Goal: Information Seeking & Learning: Check status

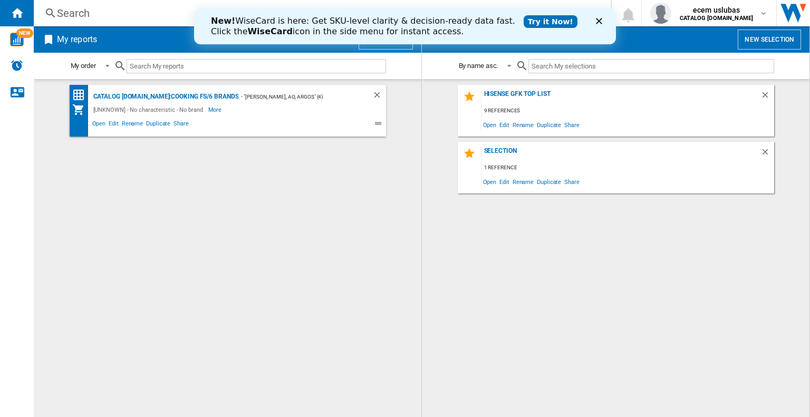
click at [144, 64] on input "text" at bounding box center [256, 66] width 259 height 14
paste input "JUi3AGHK"
type input "JUi3AGHK"
click at [79, 5] on div "Search Search 0 ecem uslubas CATALOG [DOMAIN_NAME] CATALOG [DOMAIN_NAME] My set…" at bounding box center [422, 13] width 776 height 26
click at [595, 18] on div "New! WiseCard is here: Get SKU-level clarity & decision-ready data fast. Click …" at bounding box center [405, 26] width 422 height 27
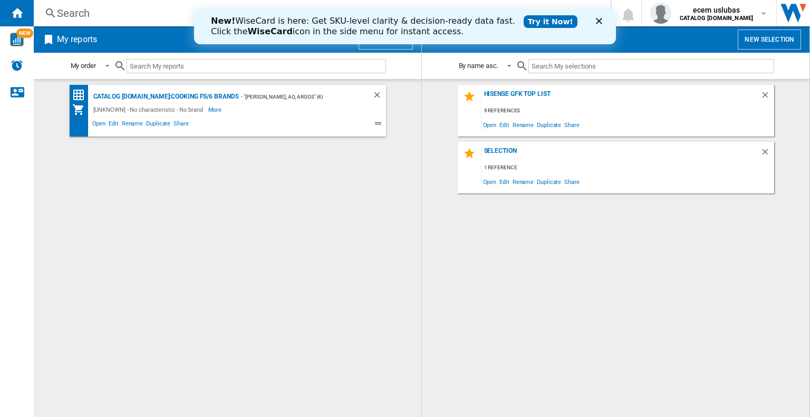
click at [600, 23] on polygon "Close" at bounding box center [599, 21] width 6 height 6
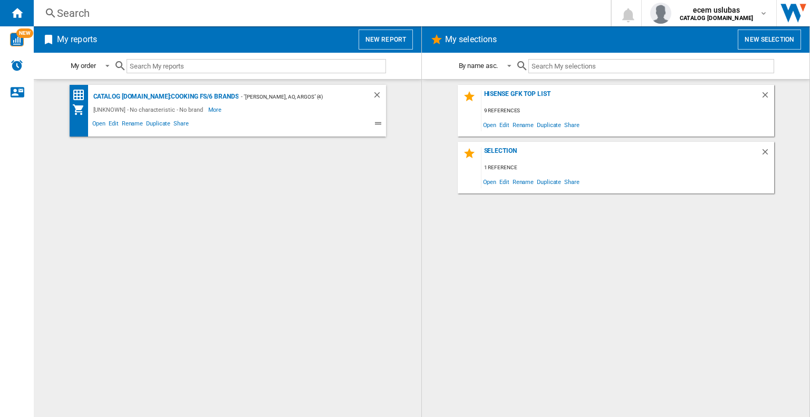
click at [66, 4] on div "Search Search 0 ecem uslubas CATALOG [DOMAIN_NAME] CATALOG [DOMAIN_NAME] My set…" at bounding box center [422, 13] width 776 height 26
click at [105, 8] on div "Search" at bounding box center [320, 13] width 526 height 15
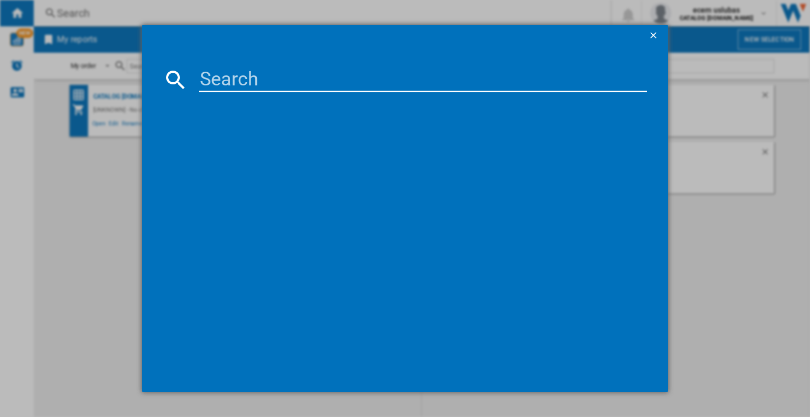
click at [236, 80] on input at bounding box center [423, 79] width 448 height 25
paste input "JUi3AGHK"
drag, startPoint x: 309, startPoint y: 83, endPoint x: 190, endPoint y: 63, distance: 121.3
click at [190, 63] on md-dialog-content "JUi3AGHK references (0) No results" at bounding box center [405, 219] width 526 height 346
paste input "EDVC503W"
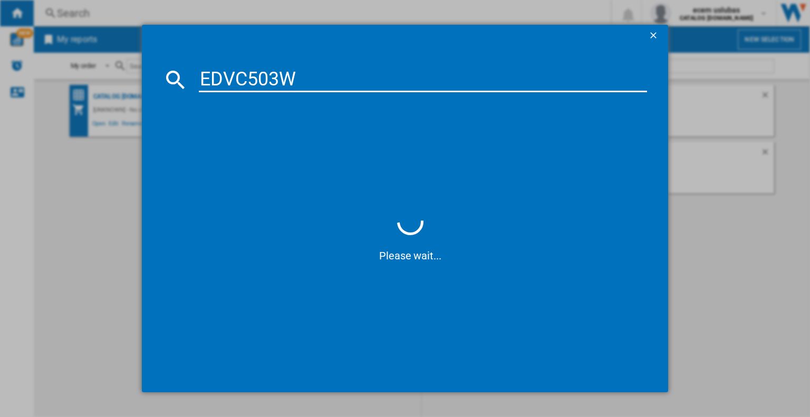
click at [319, 79] on input "EDVC503W" at bounding box center [423, 79] width 448 height 25
click at [276, 74] on input "EDVC503w" at bounding box center [423, 79] width 448 height 25
click at [297, 75] on input "EDVC503w" at bounding box center [423, 79] width 448 height 25
click at [285, 81] on input "EDVC503w" at bounding box center [423, 79] width 448 height 25
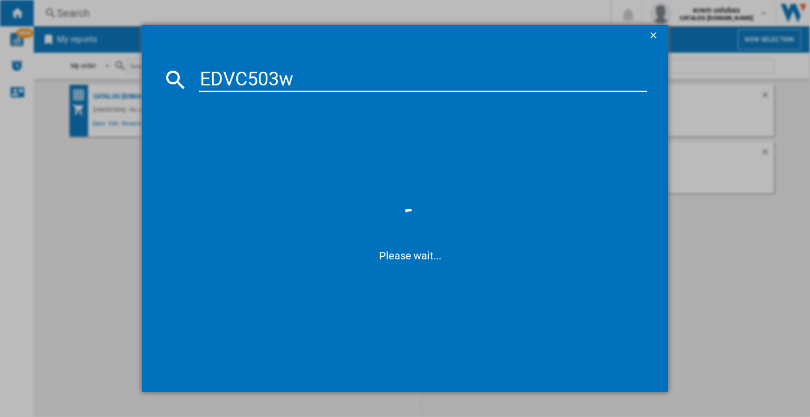
click at [278, 78] on input "EDVC503w" at bounding box center [423, 79] width 448 height 25
paste input "W"
type input "EDVC503W"
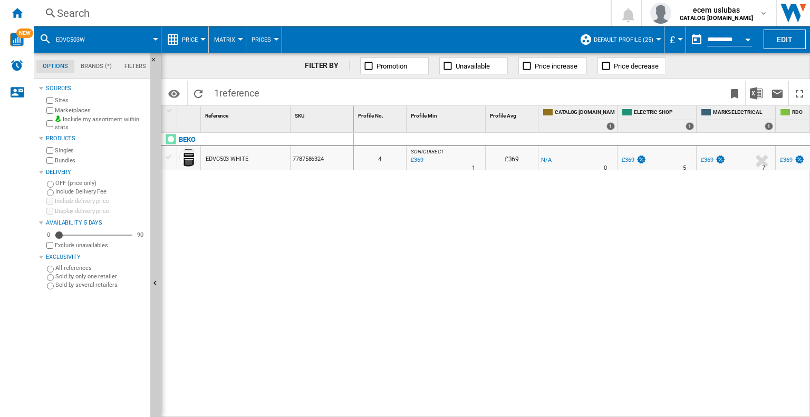
click at [233, 153] on div "EDVC503 WHITE" at bounding box center [227, 159] width 43 height 24
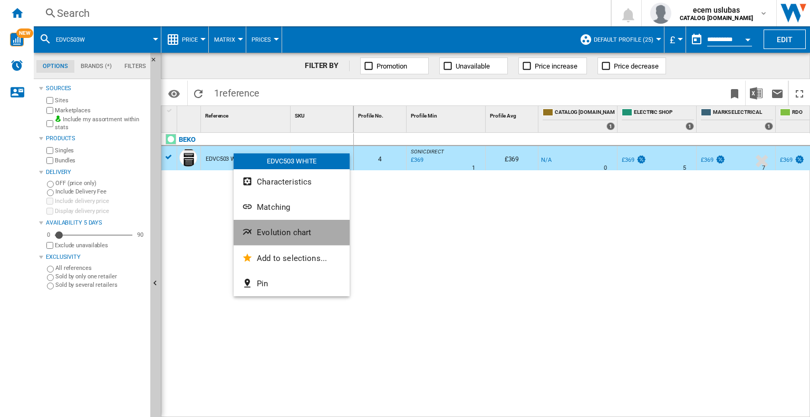
click at [277, 231] on span "Evolution chart" at bounding box center [284, 232] width 54 height 9
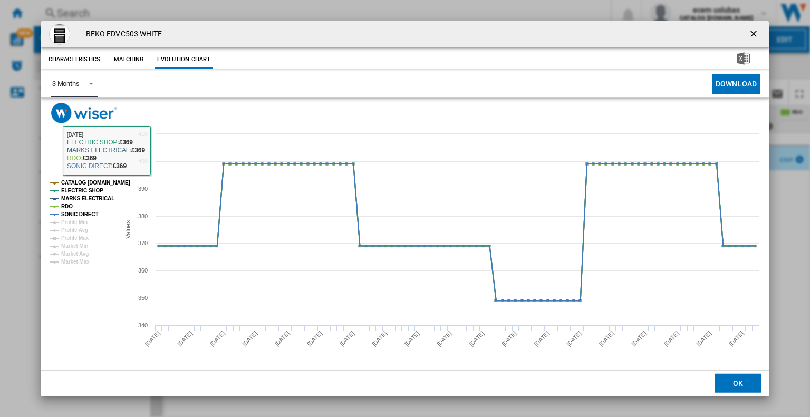
click at [84, 87] on span "Product popup" at bounding box center [88, 82] width 13 height 9
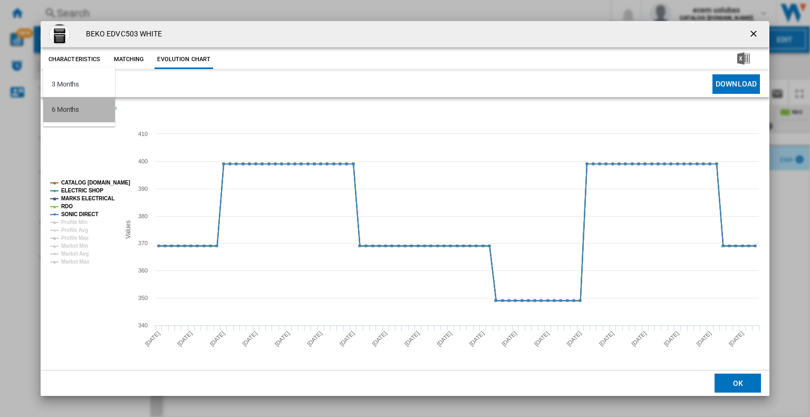
click at [79, 103] on md-option "6 Months" at bounding box center [79, 109] width 72 height 25
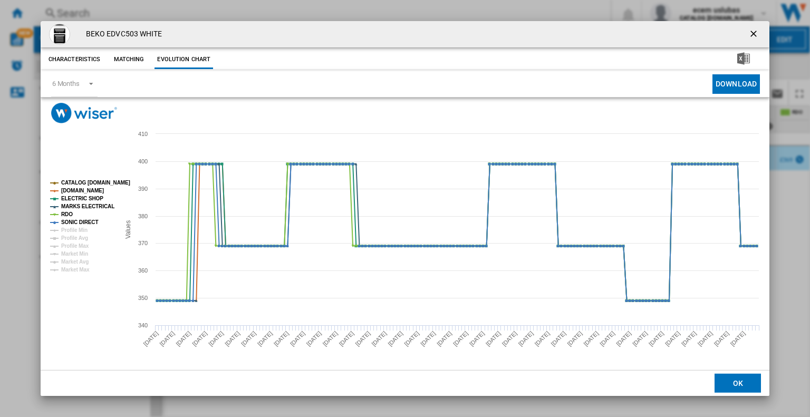
click at [756, 31] on ng-md-icon "getI18NText('BUTTONS.CLOSE_DIALOG')" at bounding box center [754, 34] width 13 height 13
